Goal: Task Accomplishment & Management: Manage account settings

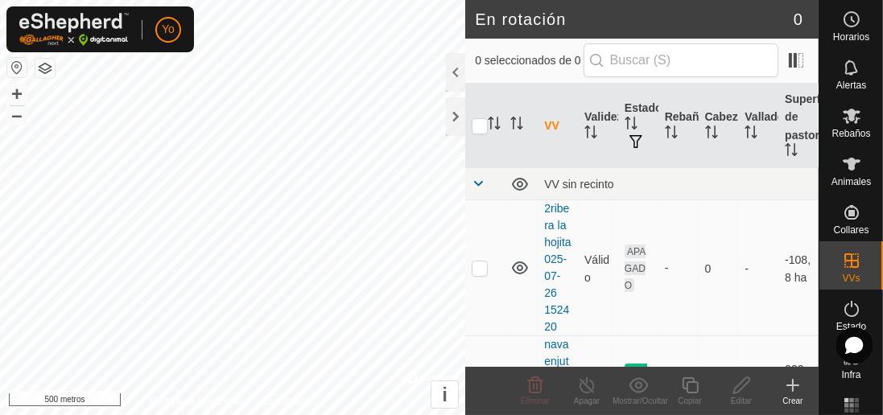
click at [460, 85] on div at bounding box center [455, 72] width 19 height 39
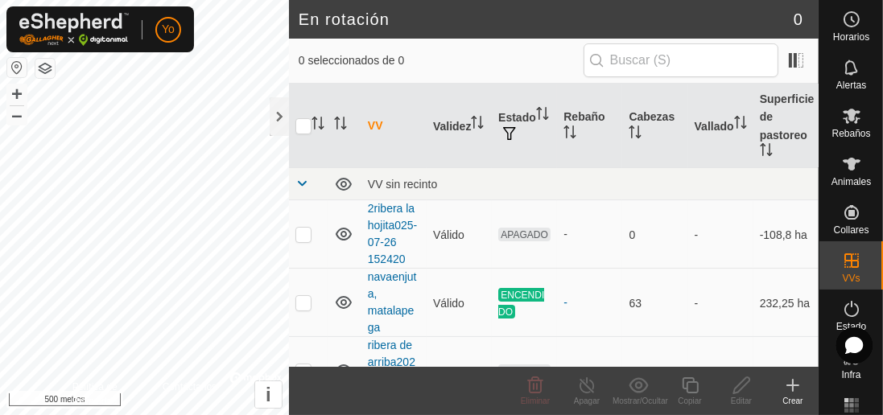
scroll to position [72, 0]
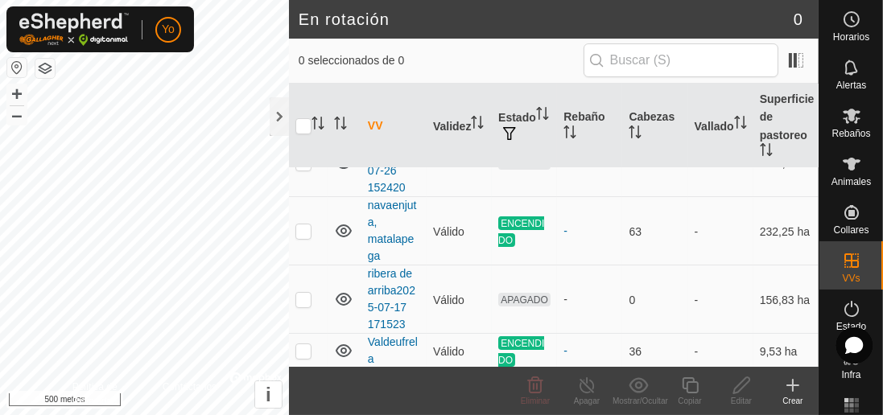
click at [848, 184] on font "Animales" at bounding box center [851, 181] width 39 height 11
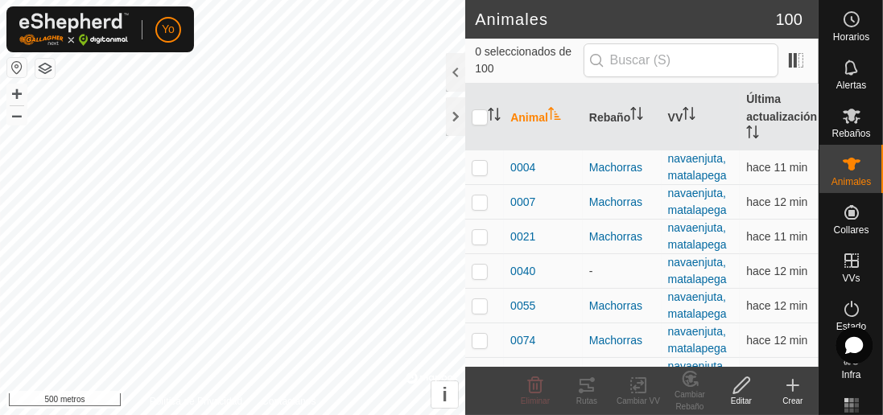
click at [448, 72] on div at bounding box center [455, 72] width 19 height 39
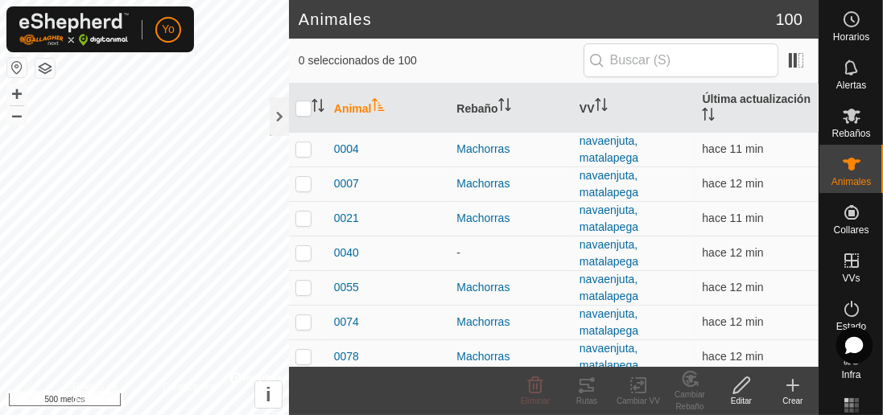
click at [799, 69] on span at bounding box center [796, 60] width 26 height 26
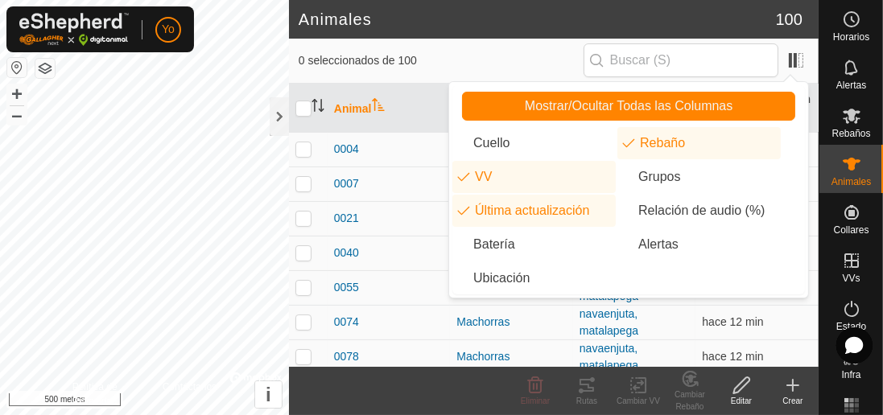
click at [510, 248] on font "Batería" at bounding box center [494, 244] width 42 height 14
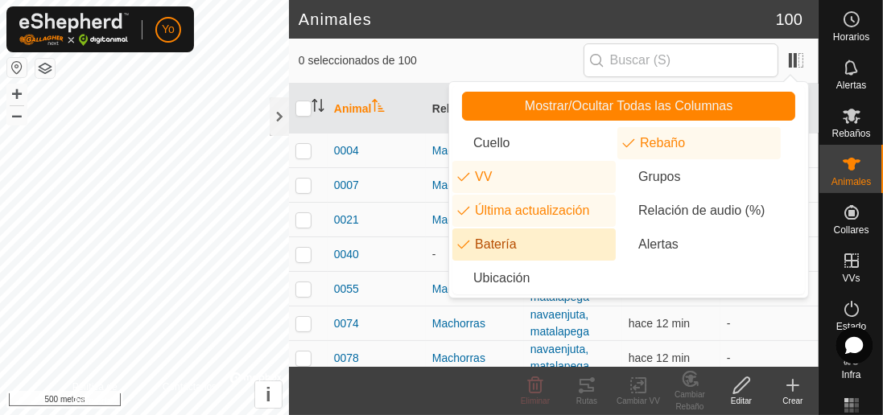
click at [307, 109] on input "checkbox" at bounding box center [303, 109] width 16 height 16
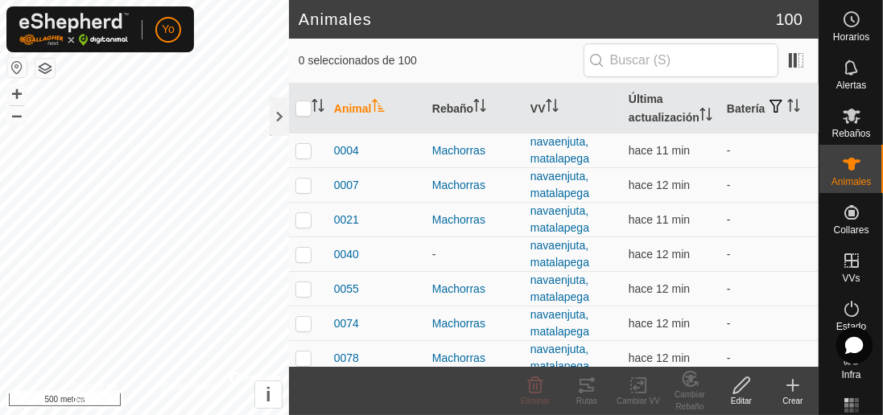
checkbox input "true"
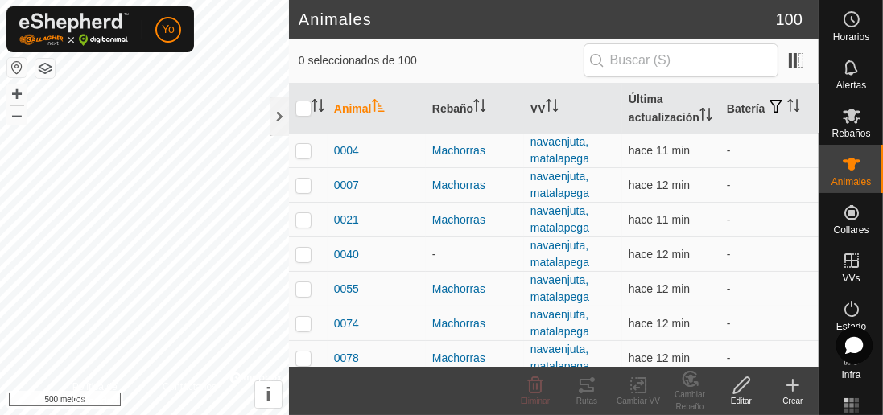
checkbox input "true"
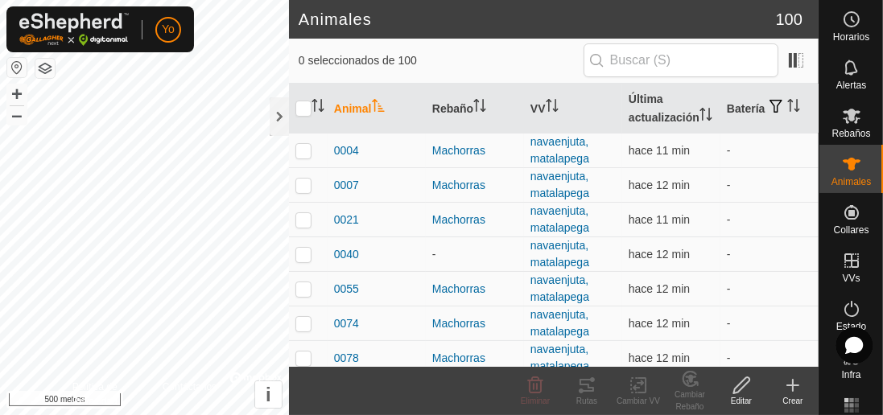
checkbox input "true"
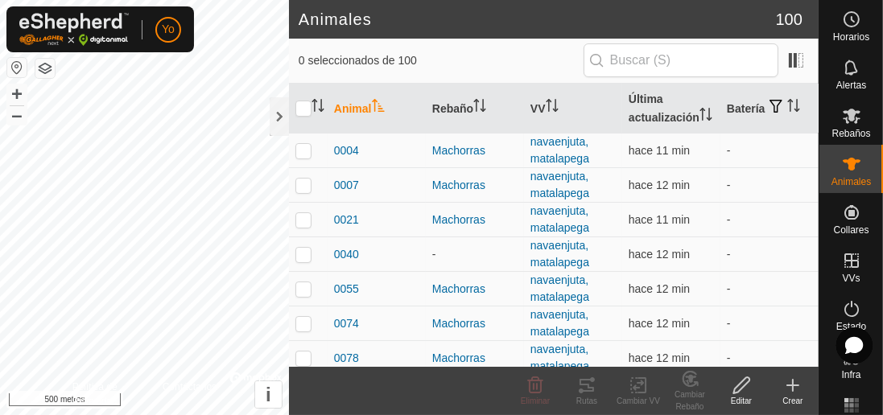
checkbox input "true"
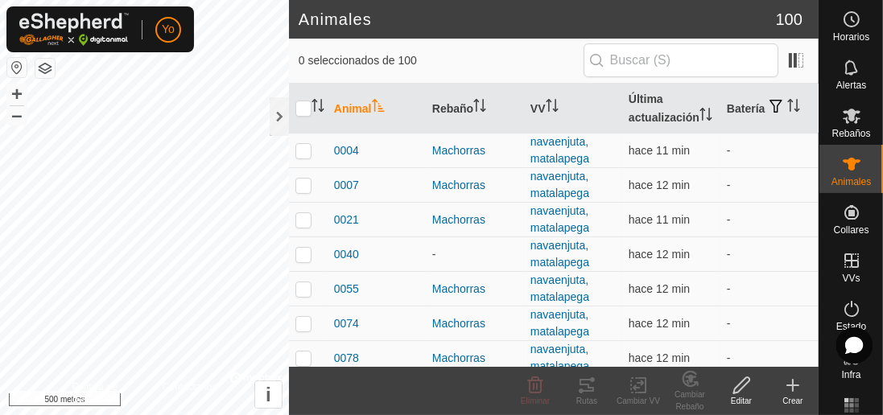
checkbox input "true"
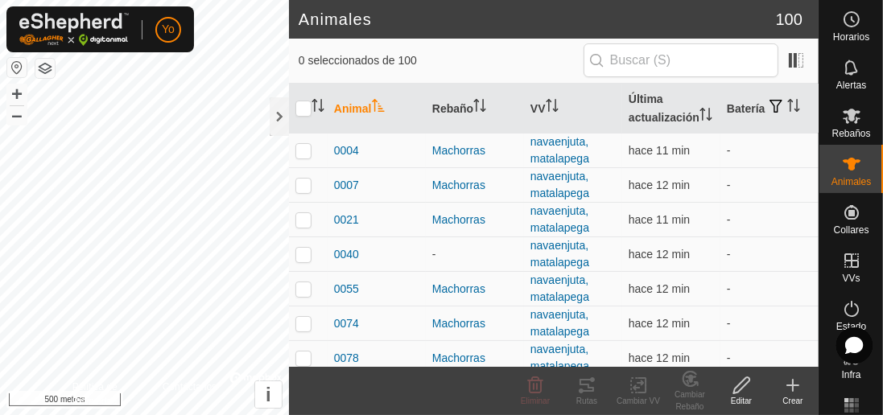
checkbox input "true"
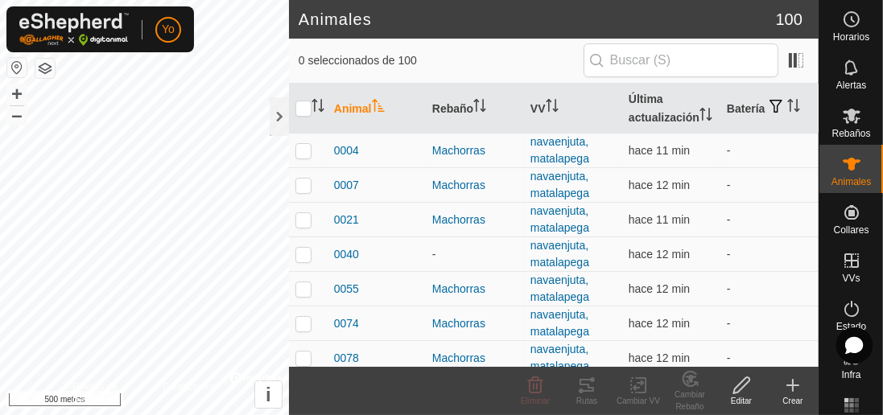
checkbox input "true"
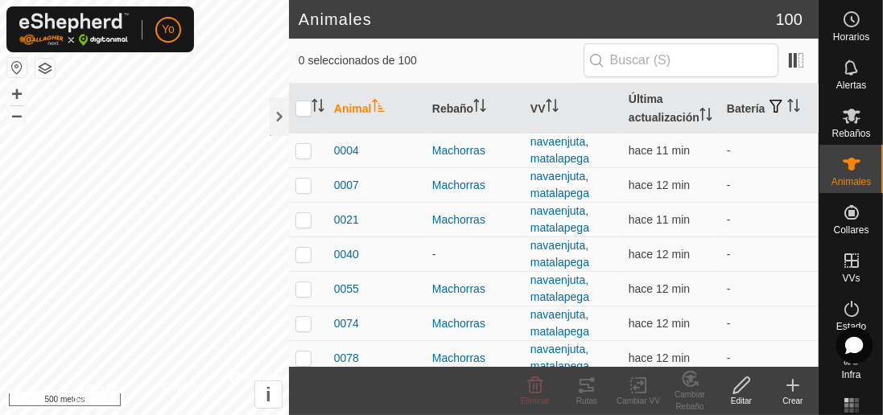
checkbox input "true"
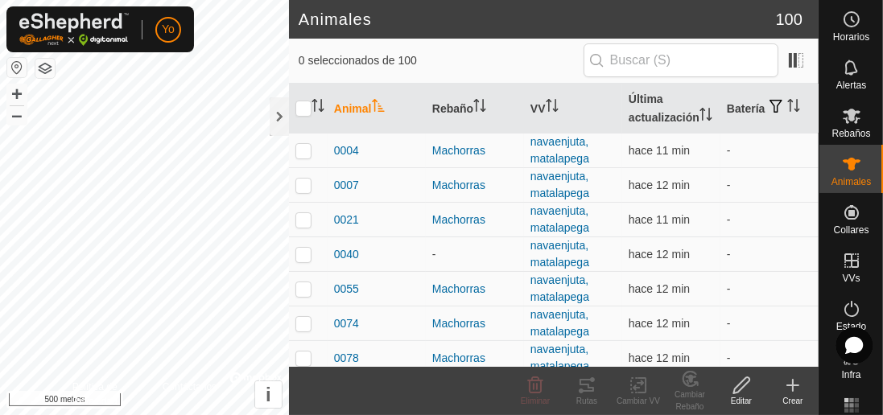
checkbox input "true"
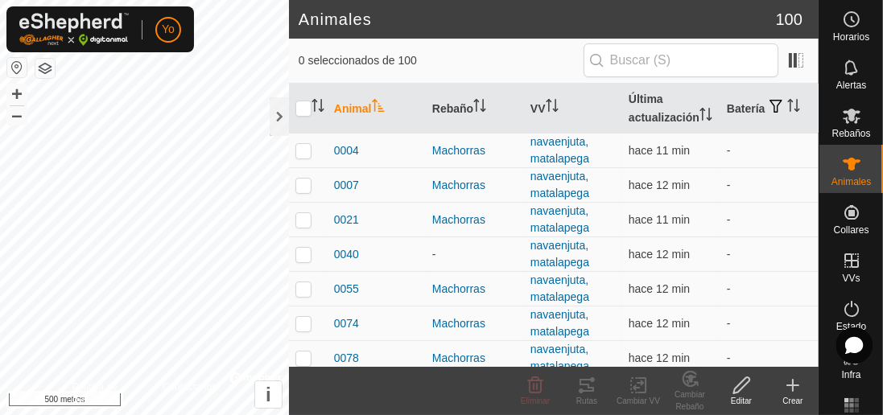
checkbox input "true"
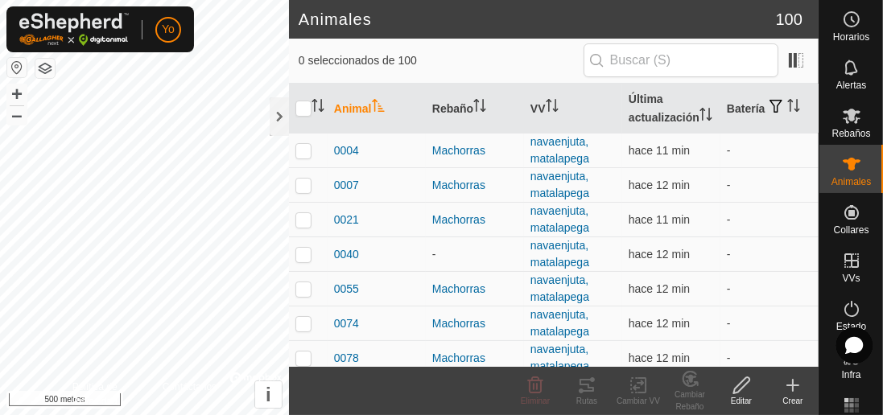
checkbox input "true"
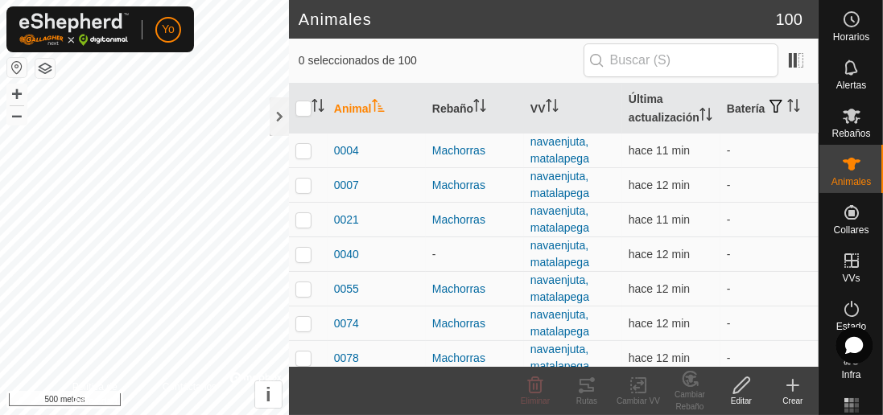
checkbox input "true"
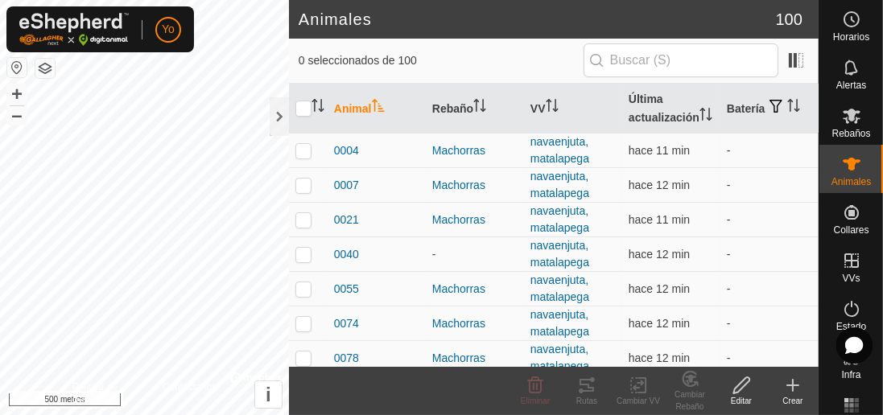
checkbox input "true"
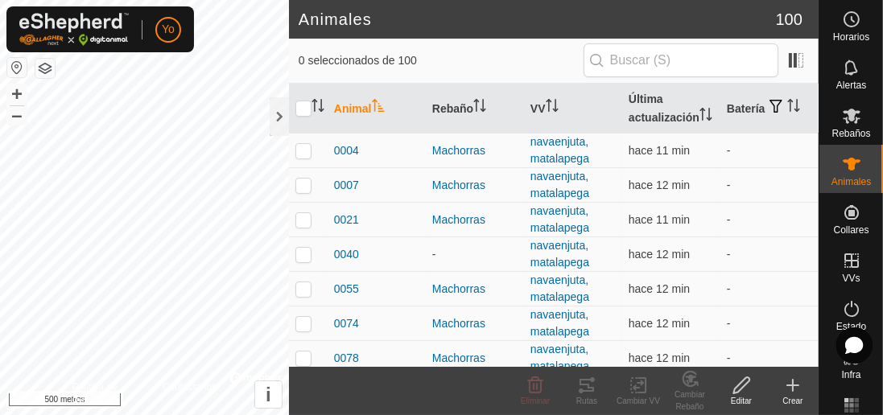
checkbox input "true"
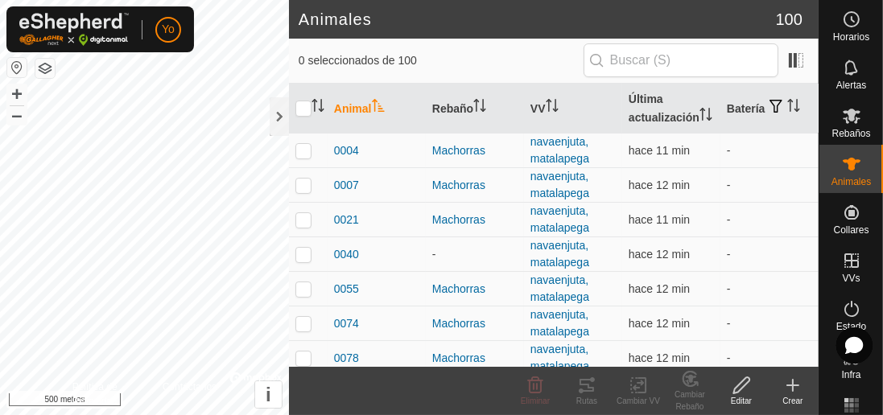
checkbox input "true"
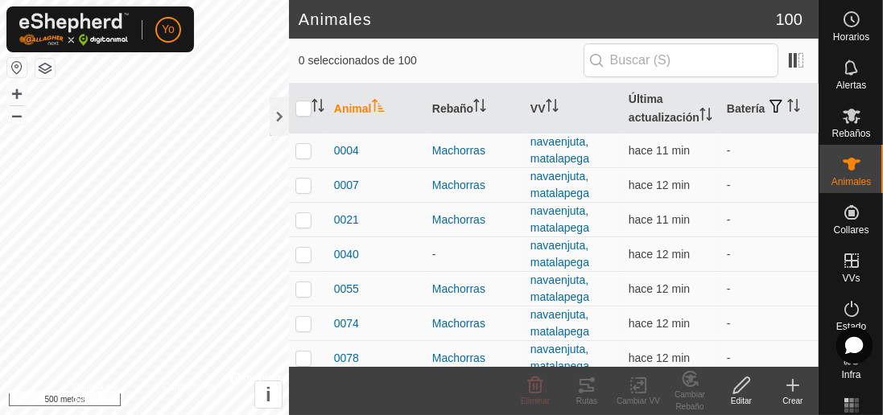
checkbox input "true"
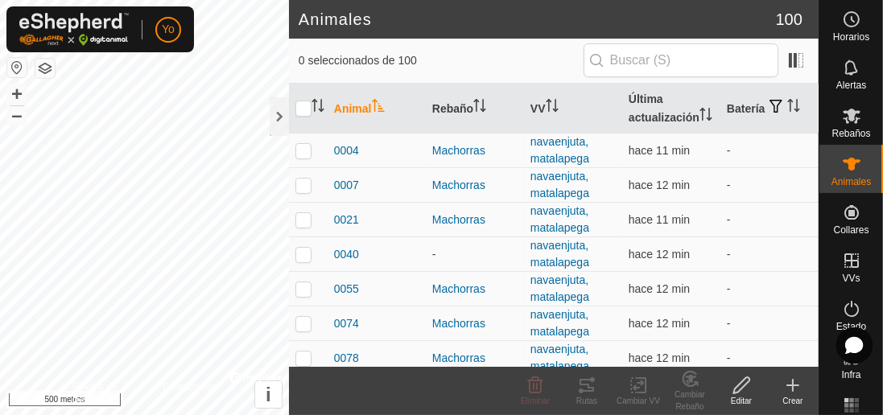
checkbox input "true"
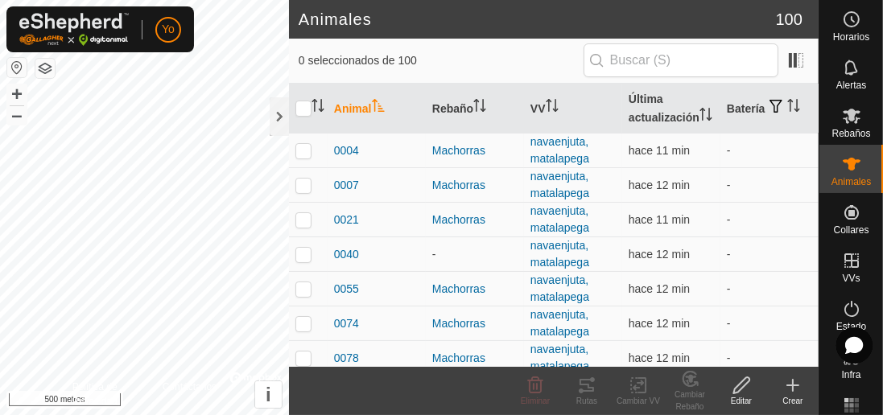
checkbox input "true"
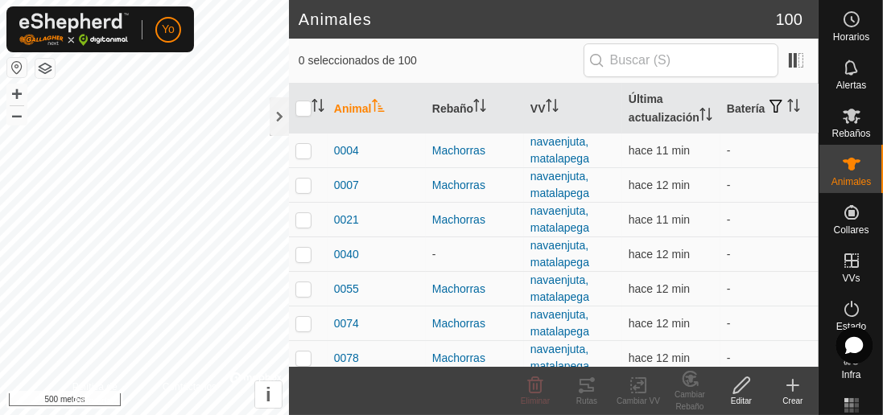
checkbox input "true"
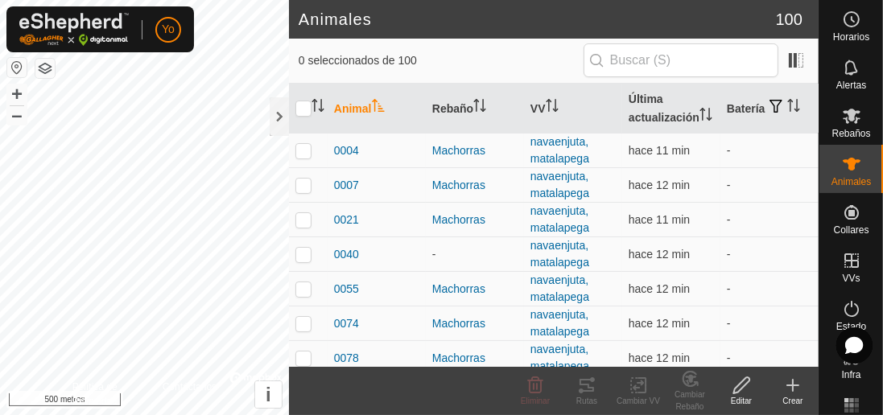
checkbox input "true"
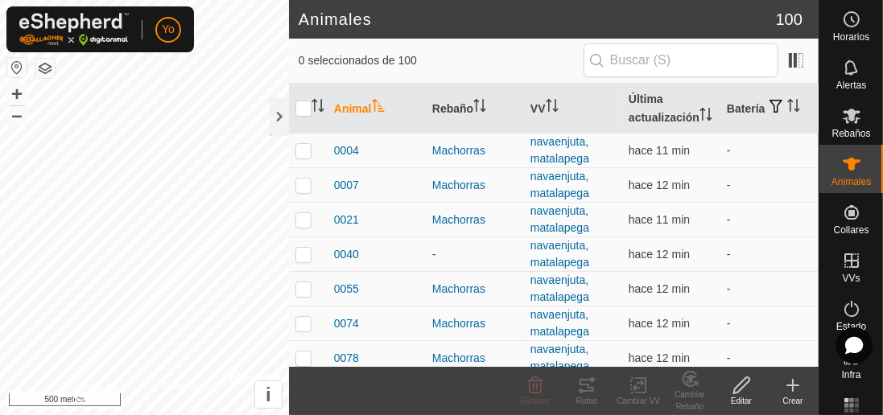
checkbox input "true"
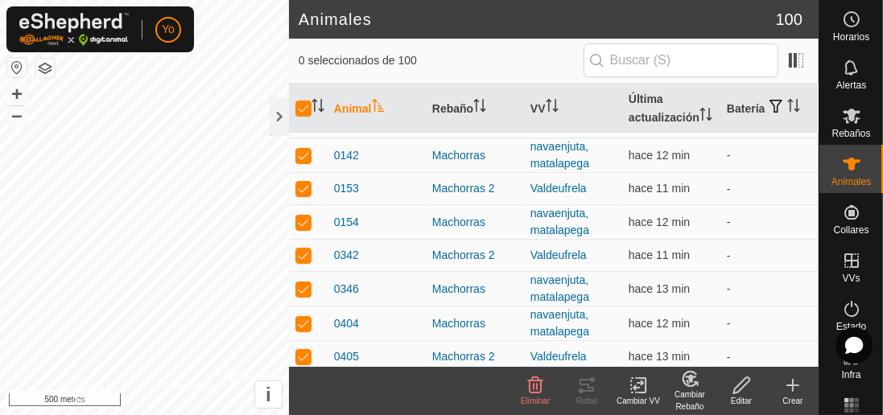
scroll to position [340, 0]
click at [797, 61] on span at bounding box center [796, 60] width 26 height 26
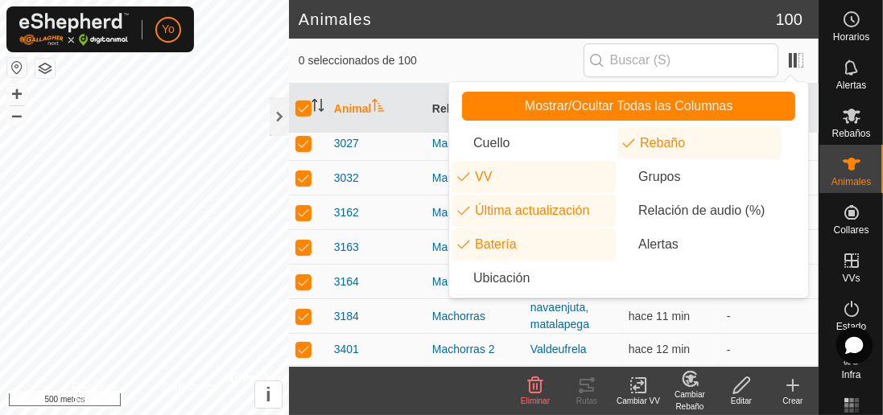
scroll to position [1226, 0]
